Goal: Information Seeking & Learning: Learn about a topic

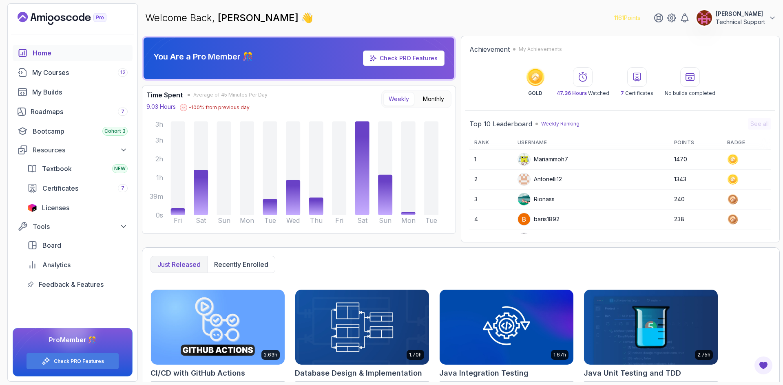
click at [454, 241] on div "You Are a Pro Member 🎊 Check PRO Features Time Spent Average of 45 Minutes Per …" at bounding box center [299, 139] width 314 height 207
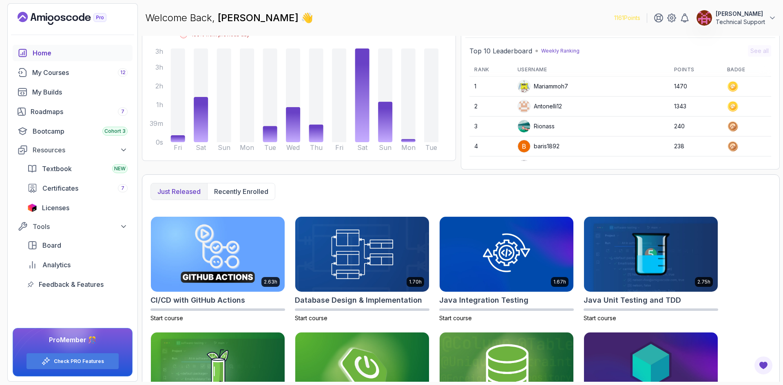
scroll to position [137, 0]
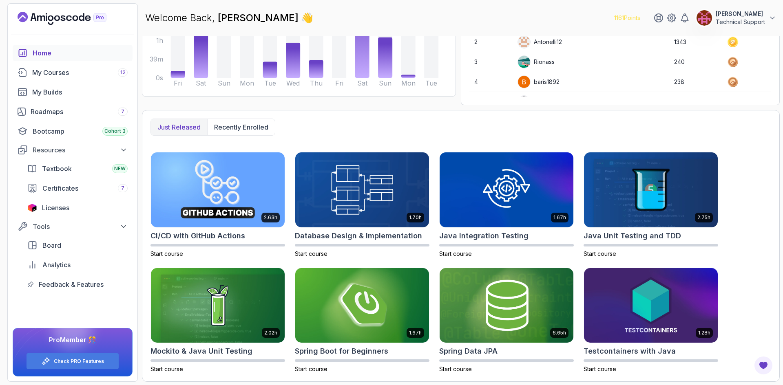
click at [429, 116] on div "Just released Recently enrolled 2.63h CI/CD with GitHub Actions Start course 1.…" at bounding box center [461, 246] width 638 height 272
click at [427, 120] on div "Just released Recently enrolled" at bounding box center [461, 127] width 621 height 17
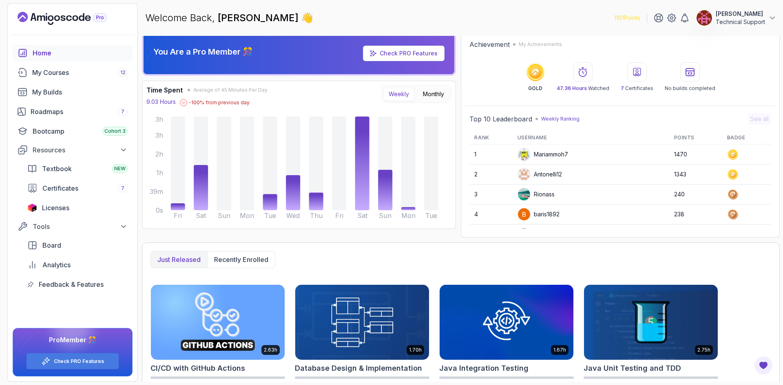
scroll to position [0, 0]
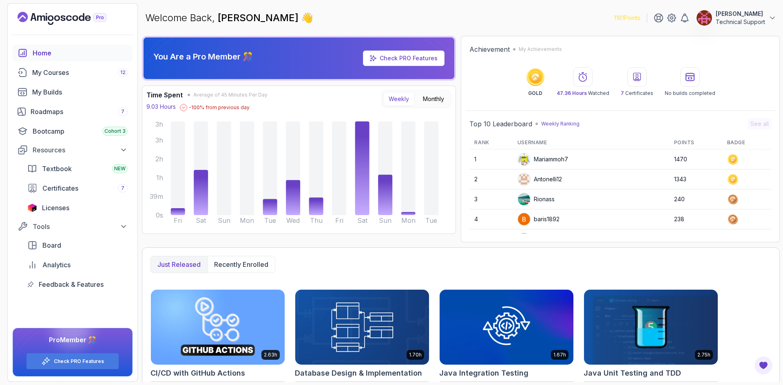
click at [457, 238] on div "You Are a Pro Member 🎊 Check PRO Features Time Spent Average of 45 Minutes Per …" at bounding box center [461, 139] width 638 height 207
click at [76, 112] on div "Roadmaps 7" at bounding box center [79, 112] width 97 height 10
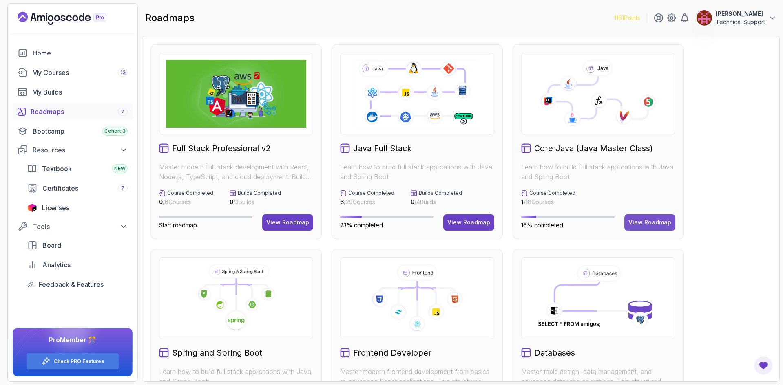
click at [644, 224] on div "View Roadmap" at bounding box center [650, 223] width 43 height 8
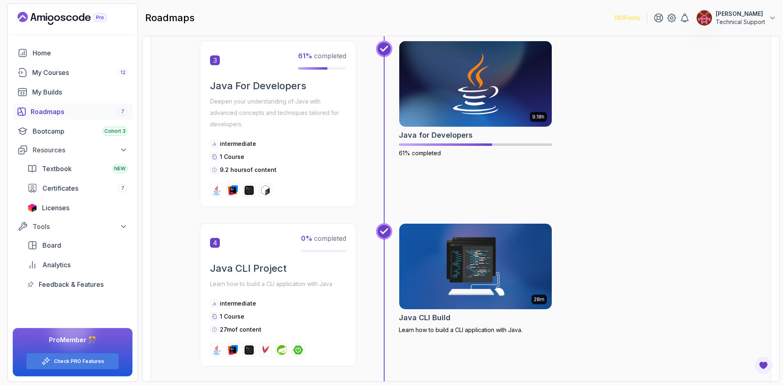
scroll to position [408, 0]
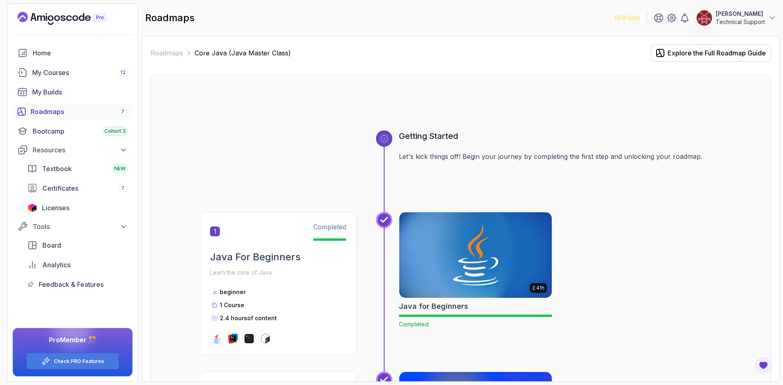
scroll to position [408, 0]
